Goal: Information Seeking & Learning: Compare options

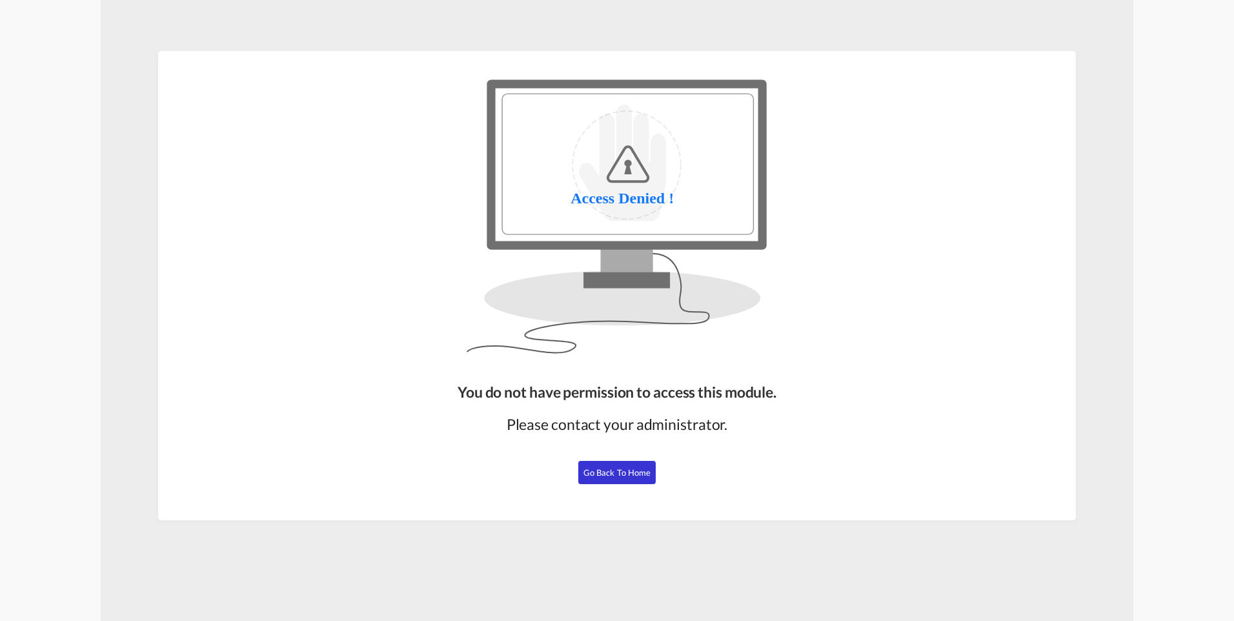
click at [616, 467] on span "Go Back to Home" at bounding box center [617, 472] width 68 height 10
